Goal: Ask a question: Seek information or help from site administrators or community

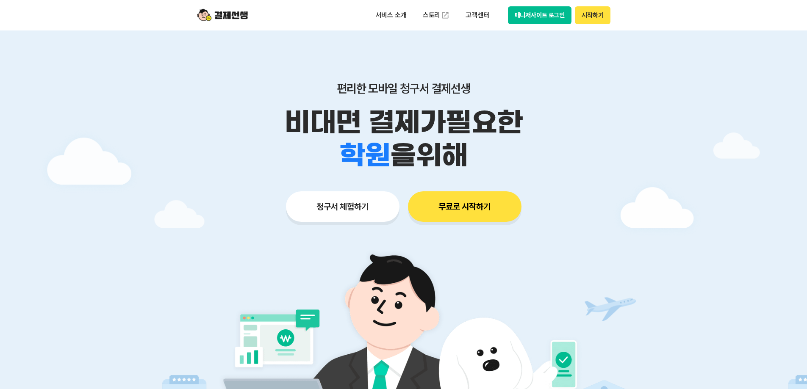
click at [556, 16] on button "매니저사이트 로그인" at bounding box center [540, 15] width 64 height 18
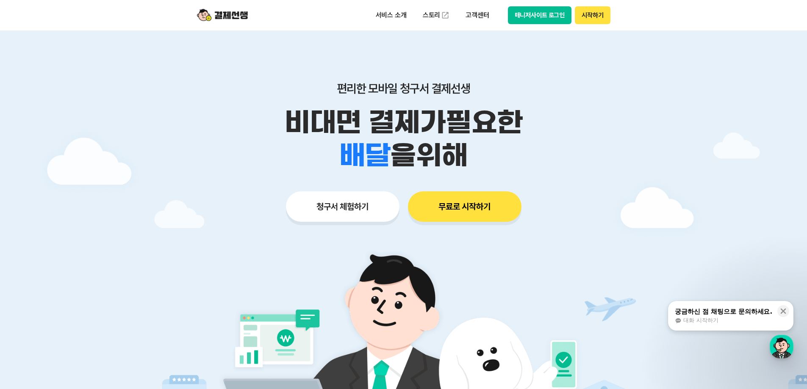
click at [519, 15] on button "매니저사이트 로그인" at bounding box center [540, 15] width 64 height 18
click at [516, 22] on button "매니저사이트 로그인" at bounding box center [540, 15] width 64 height 18
click at [521, 19] on button "매니저사이트 로그인" at bounding box center [540, 15] width 64 height 18
click at [517, 14] on button "매니저사이트 로그인" at bounding box center [540, 15] width 64 height 18
click at [586, 16] on button "시작하기" at bounding box center [592, 15] width 35 height 18
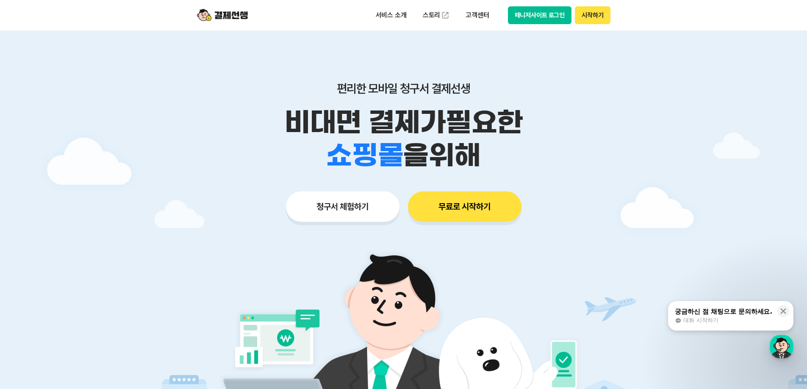
click at [539, 14] on button "매니저사이트 로그인" at bounding box center [540, 15] width 64 height 18
click at [537, 13] on button "매니저사이트 로그인" at bounding box center [540, 15] width 64 height 18
click at [520, 22] on button "매니저사이트 로그인" at bounding box center [540, 15] width 64 height 18
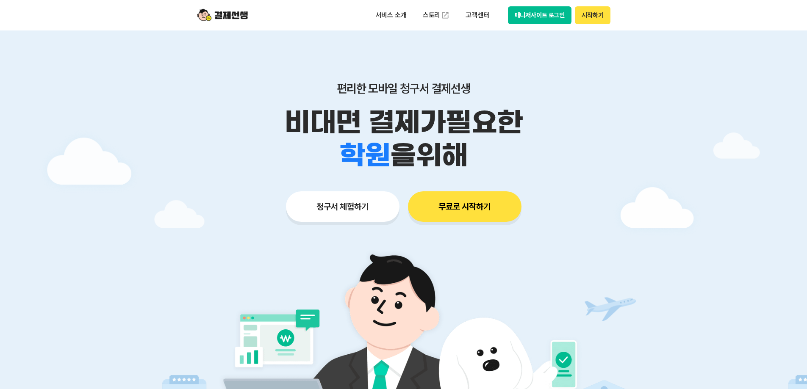
click at [544, 15] on button "매니저사이트 로그인" at bounding box center [540, 15] width 64 height 18
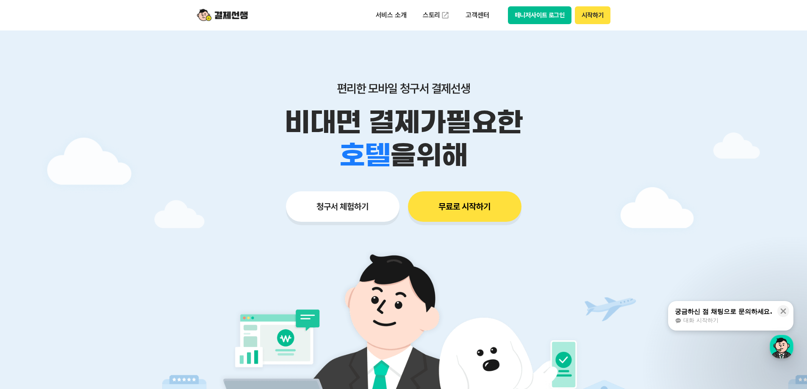
click at [543, 13] on button "매니저사이트 로그인" at bounding box center [540, 15] width 64 height 18
click at [736, 320] on div "대화 시작하기" at bounding box center [723, 321] width 97 height 8
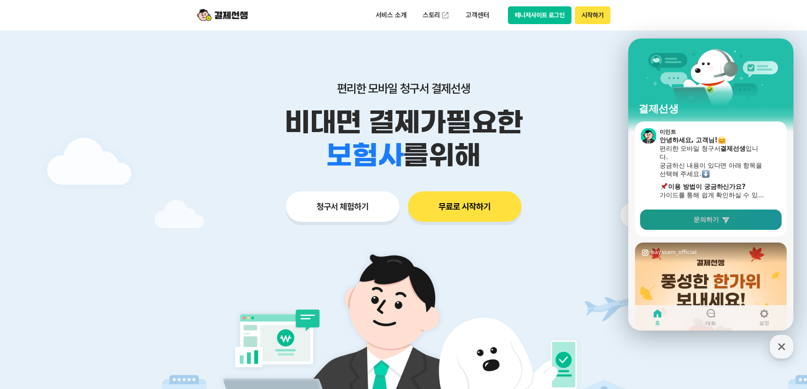
click at [699, 222] on span "문의하기" at bounding box center [705, 220] width 25 height 8
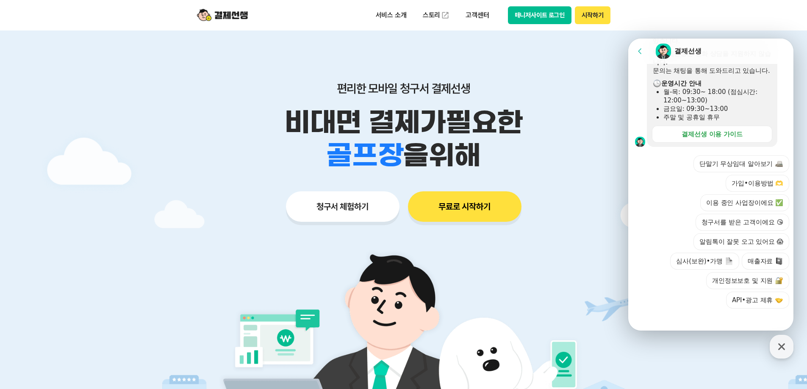
scroll to position [249, 0]
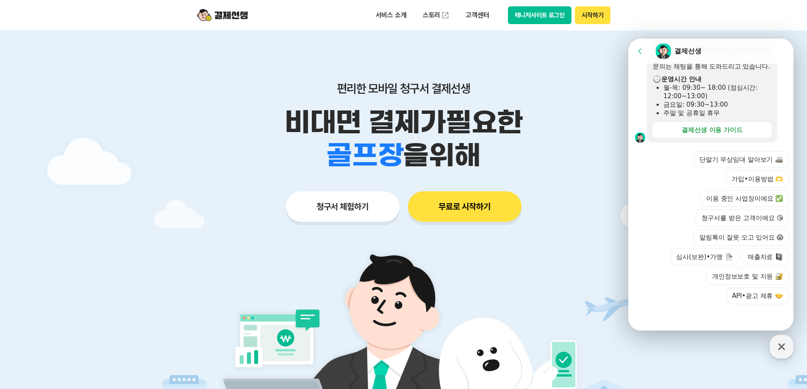
click at [683, 326] on div at bounding box center [712, 315] width 168 height 23
click at [680, 320] on div at bounding box center [712, 315] width 168 height 23
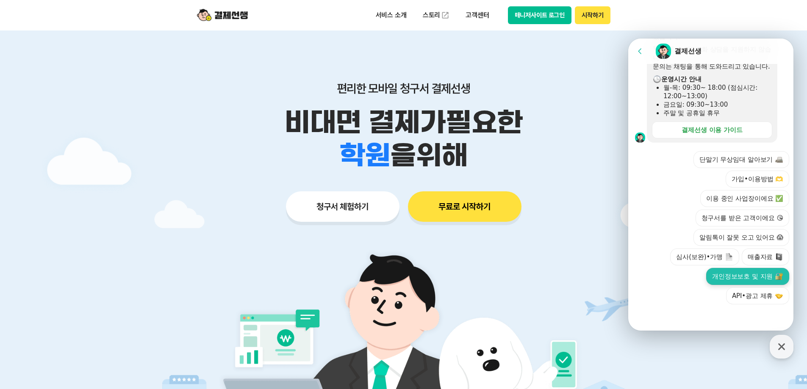
scroll to position [339, 0]
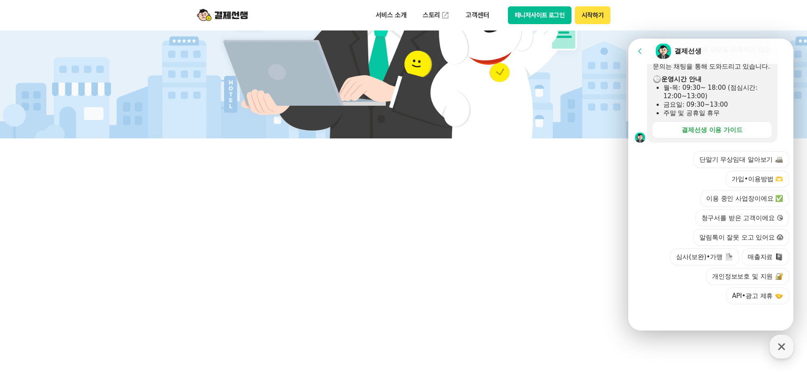
click at [719, 314] on div at bounding box center [712, 315] width 168 height 23
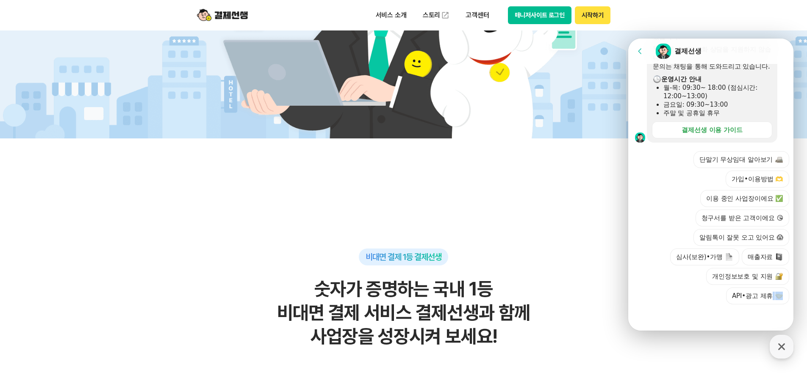
click at [720, 315] on div at bounding box center [712, 315] width 168 height 23
click at [716, 319] on div at bounding box center [712, 315] width 168 height 23
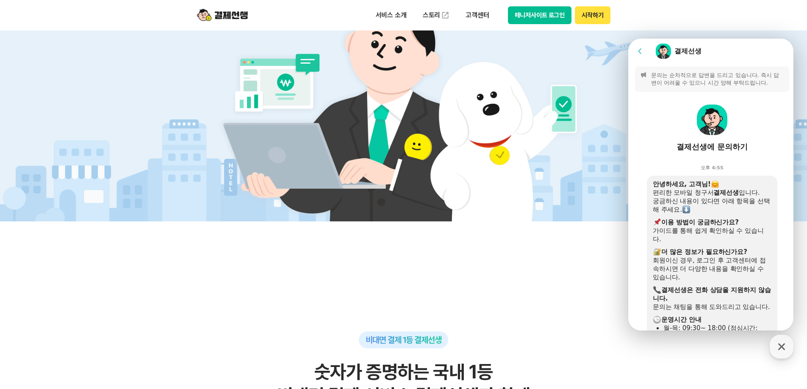
scroll to position [85, 0]
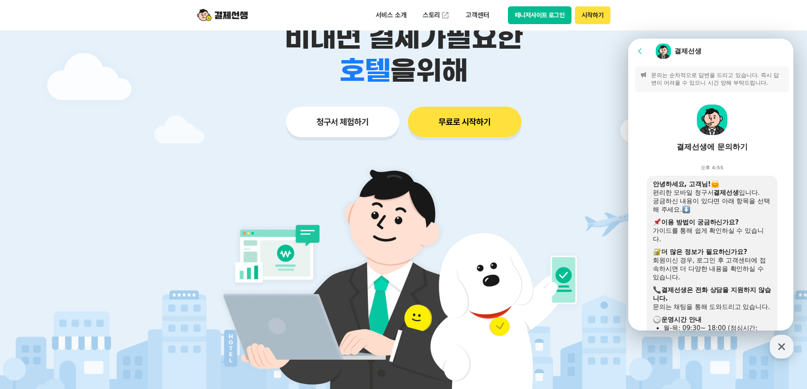
click at [705, 75] on p "문의는 순차적으로 답변을 드리고 있습니다. 즉시 답변이 어려울 수 있으니 시간 양해 부탁드립니다." at bounding box center [717, 79] width 133 height 15
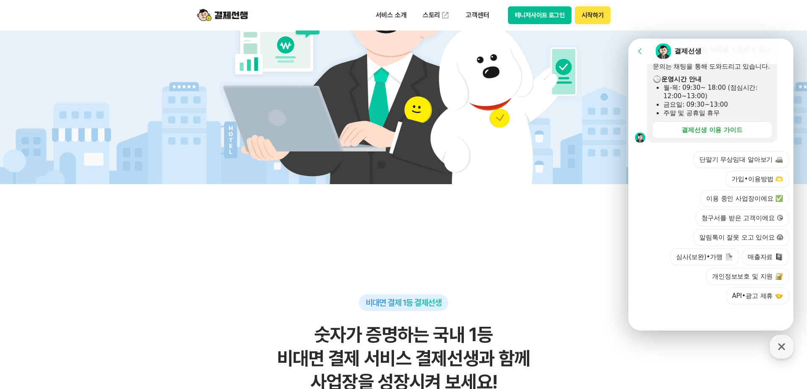
scroll to position [339, 0]
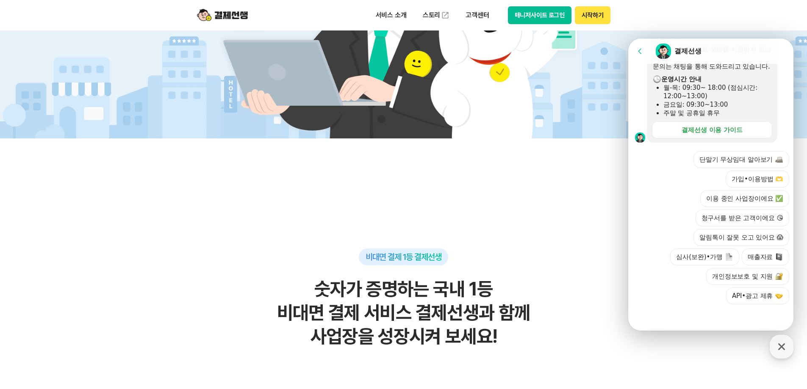
click at [695, 329] on section "Message List 문의는 순차적으로 답변을 드리고 있습니다. 즉시 답변이 어려울 수 있으니 시간 양해 부탁드립니다. 결제선생에 문의하기 …" at bounding box center [712, 76] width 168 height 507
click at [699, 318] on div at bounding box center [712, 315] width 168 height 23
click at [641, 53] on icon at bounding box center [640, 51] width 8 height 8
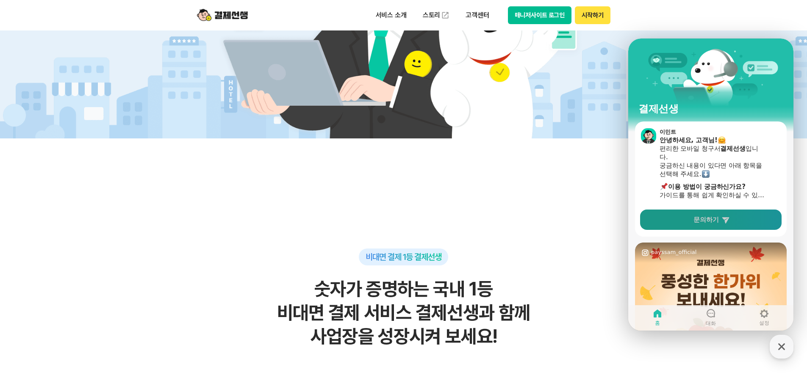
click at [736, 224] on link "문의하기" at bounding box center [710, 220] width 141 height 20
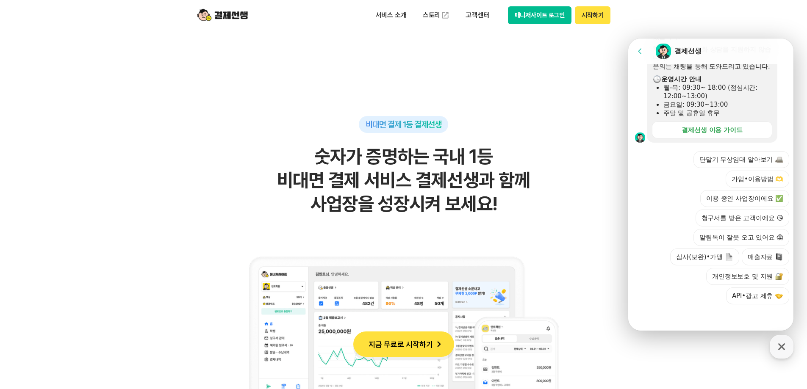
scroll to position [508, 0]
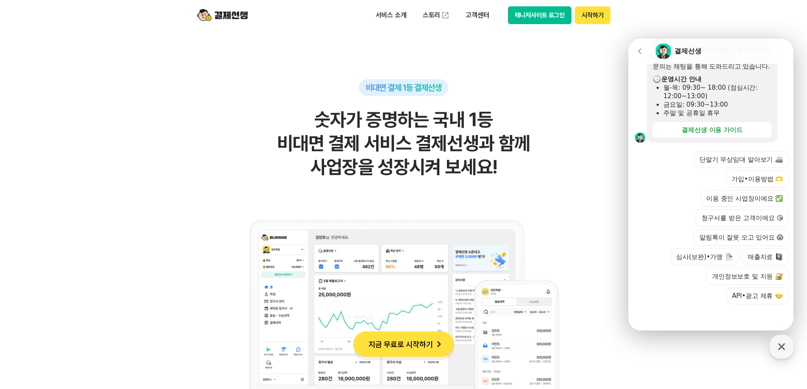
click at [767, 315] on div at bounding box center [712, 315] width 168 height 23
drag, startPoint x: 735, startPoint y: 321, endPoint x: 728, endPoint y: 321, distance: 6.8
click at [732, 321] on div at bounding box center [712, 315] width 168 height 23
click at [694, 322] on div at bounding box center [712, 315] width 168 height 23
click at [681, 323] on div at bounding box center [712, 315] width 168 height 23
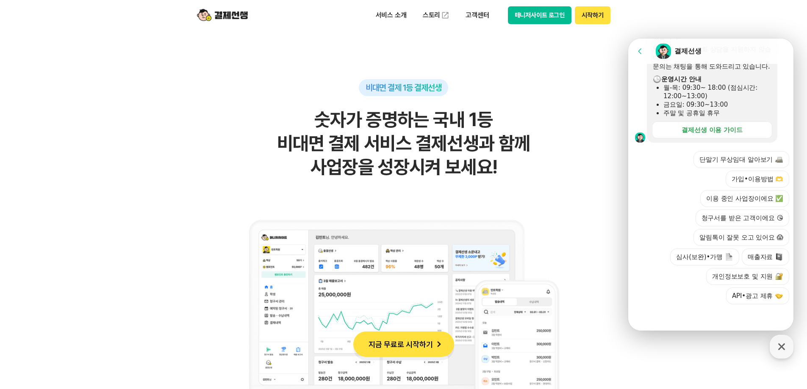
click at [670, 323] on div at bounding box center [712, 315] width 168 height 23
click at [669, 322] on div at bounding box center [712, 315] width 168 height 23
drag, startPoint x: 669, startPoint y: 314, endPoint x: 677, endPoint y: 298, distance: 18.0
click at [669, 313] on div at bounding box center [712, 315] width 168 height 23
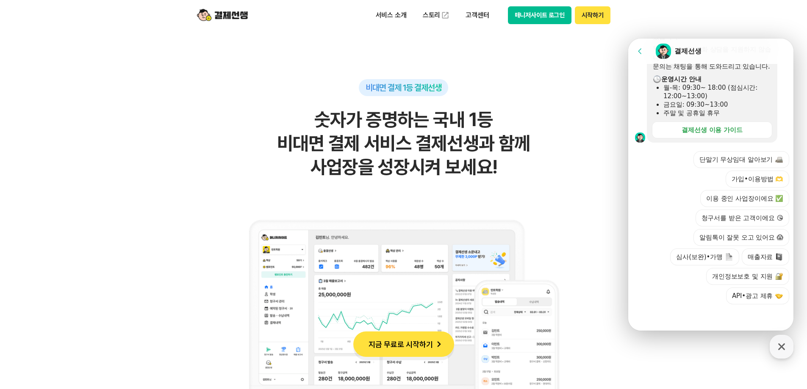
click at [678, 296] on div "단말기 무상임대 알아보기 가입•이용방법 🫶 이용 중인 사업장이에요 ✅ 청구서를 받은 고객이에요 😘 알림톡이 잘못 오고 있어요 😱 심사(보완)•…" at bounding box center [719, 227] width 140 height 153
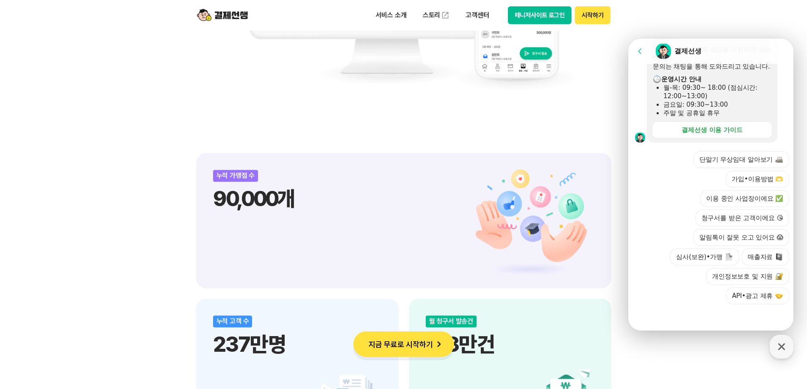
scroll to position [1016, 0]
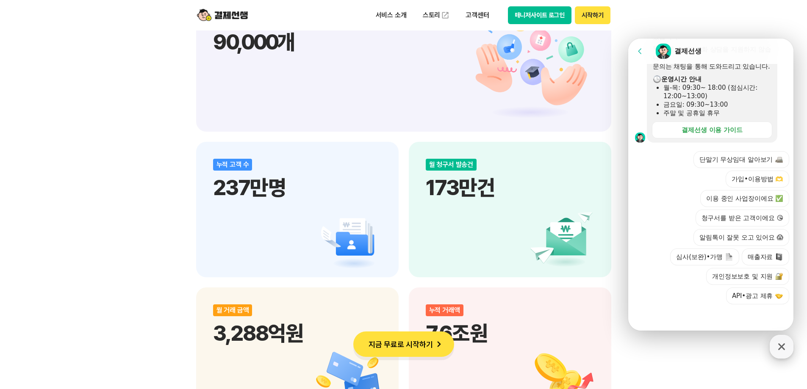
click at [790, 352] on div "button" at bounding box center [781, 347] width 24 height 24
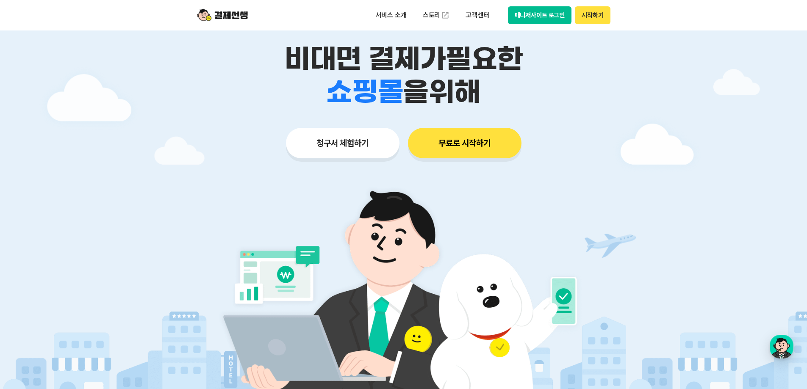
scroll to position [0, 0]
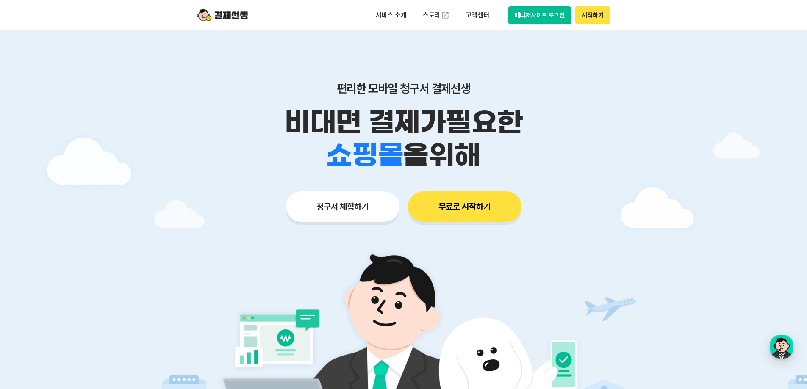
click at [536, 19] on button "매니저사이트 로그인" at bounding box center [540, 15] width 64 height 18
click at [598, 19] on button "시작하기" at bounding box center [592, 15] width 35 height 18
click at [520, 16] on button "매니저사이트 로그인" at bounding box center [540, 15] width 64 height 18
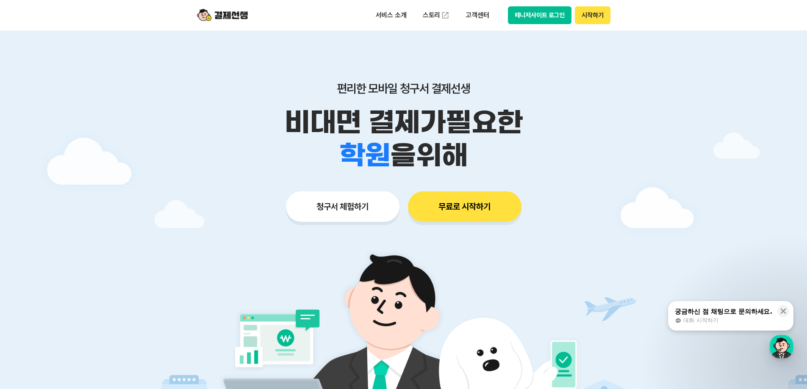
click at [524, 20] on button "매니저사이트 로그인" at bounding box center [540, 15] width 64 height 18
